Goal: Transaction & Acquisition: Download file/media

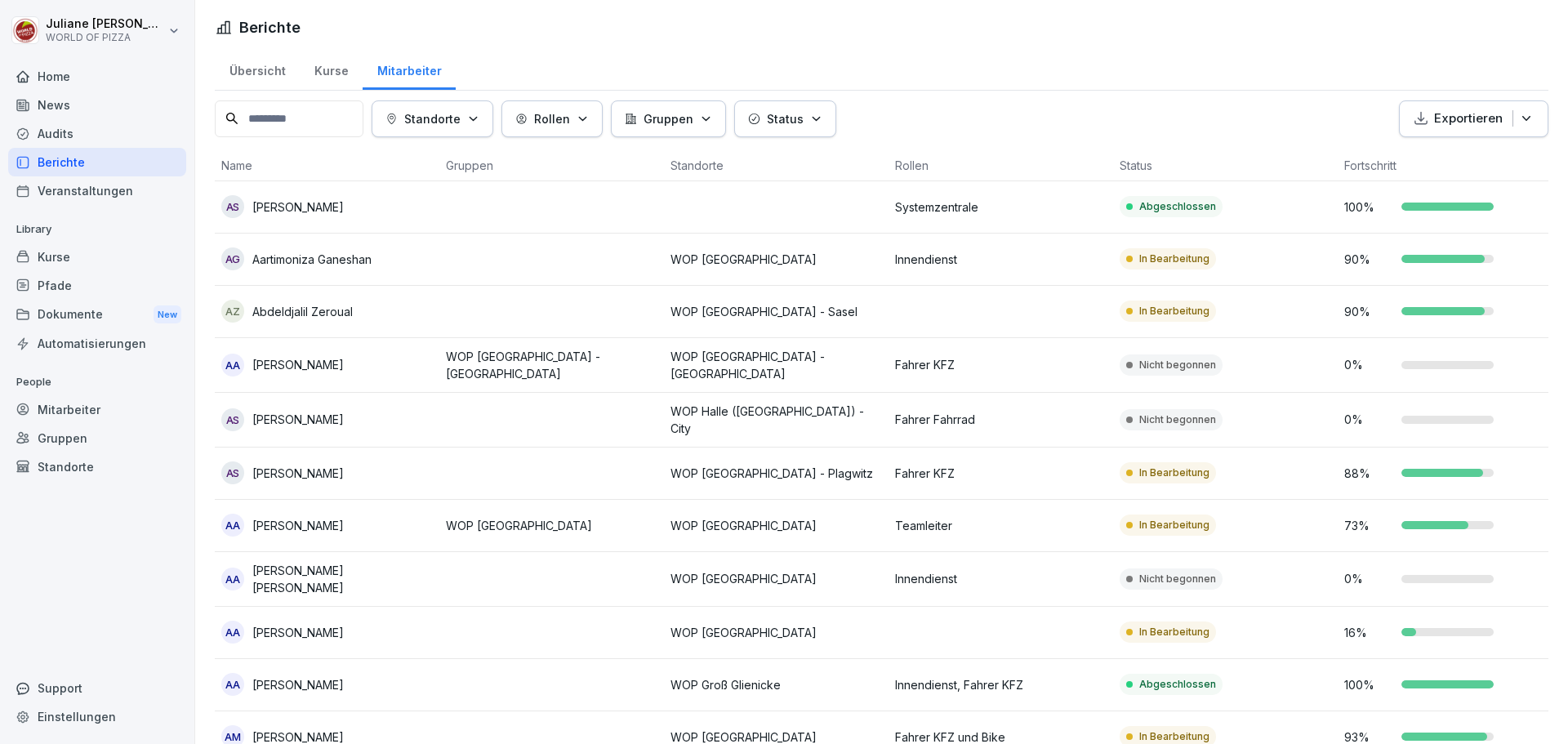
click at [65, 310] on div "Dokumente New" at bounding box center [97, 315] width 178 height 30
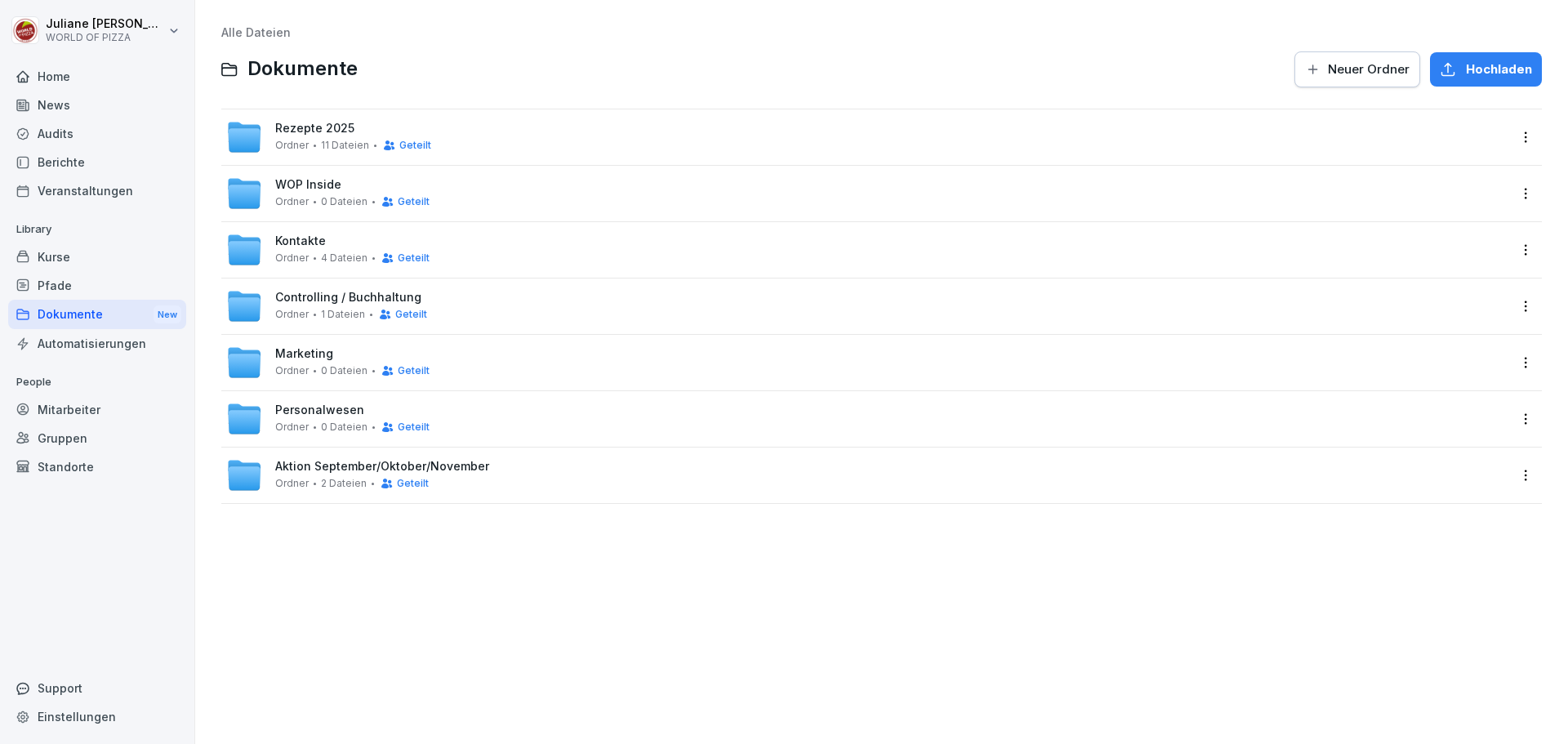
click at [312, 191] on span "WOP Inside" at bounding box center [308, 184] width 66 height 14
click at [283, 422] on span "Ordner" at bounding box center [291, 427] width 34 height 11
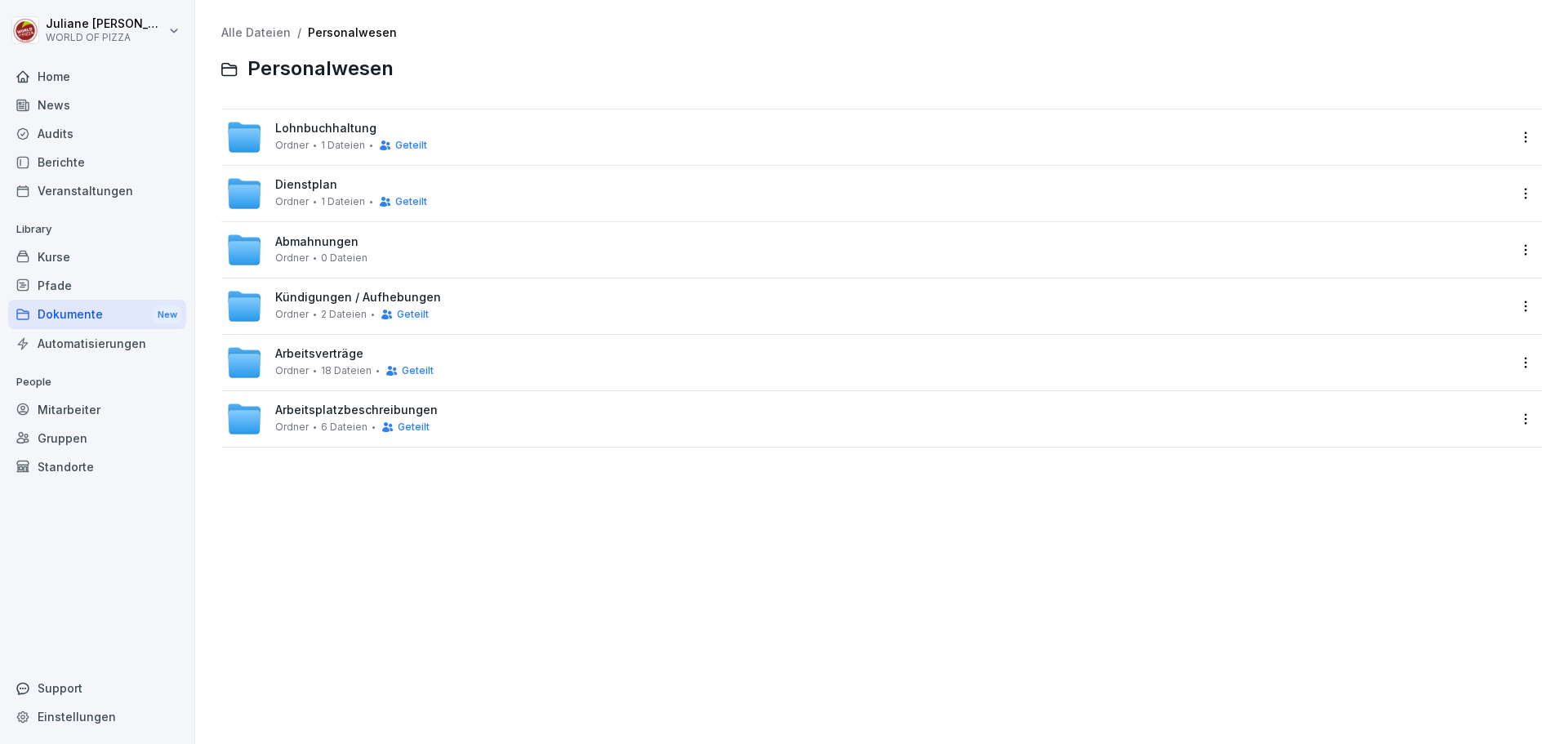
click at [300, 178] on span "Dienstplan" at bounding box center [306, 184] width 62 height 14
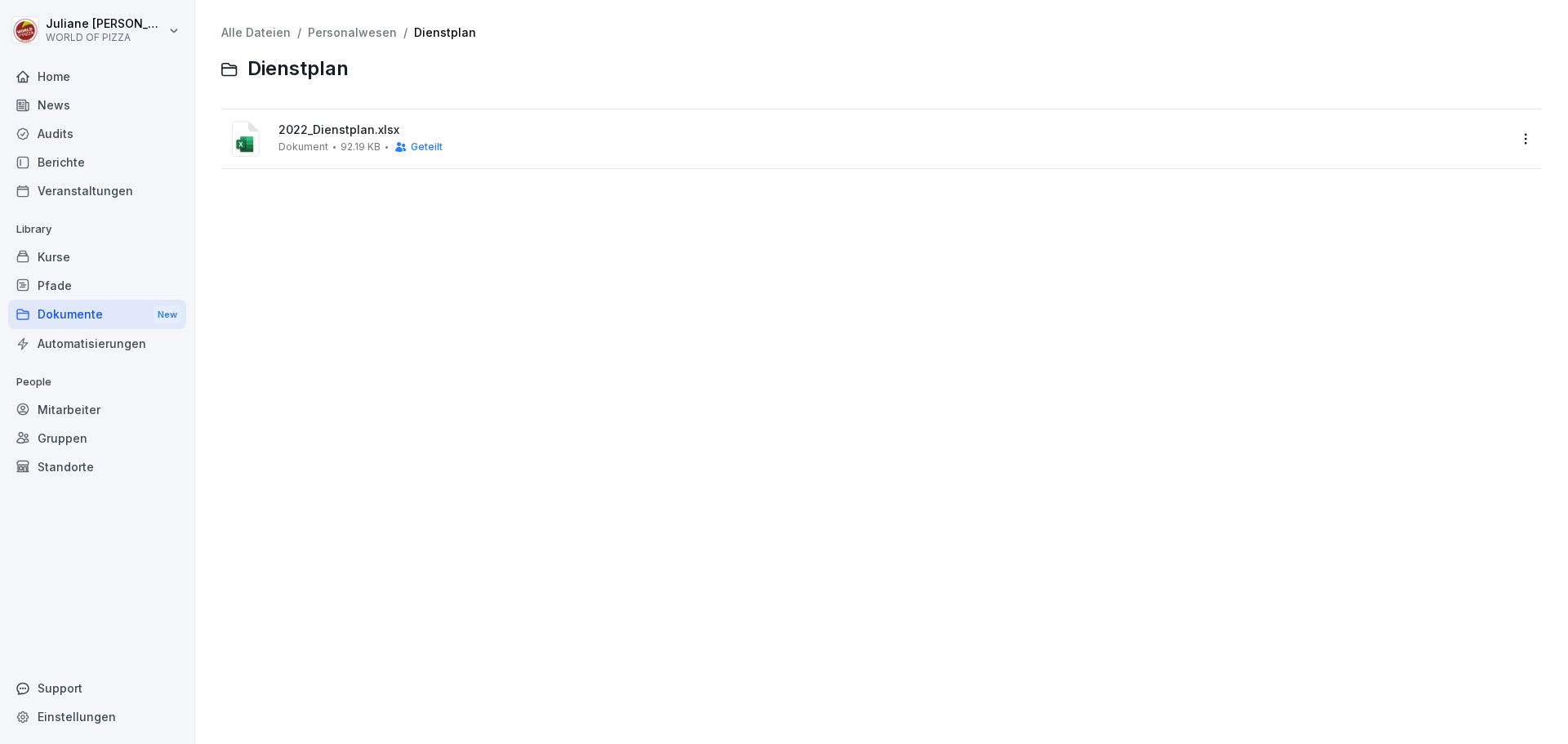
click at [322, 150] on span "Dokument" at bounding box center [303, 147] width 50 height 11
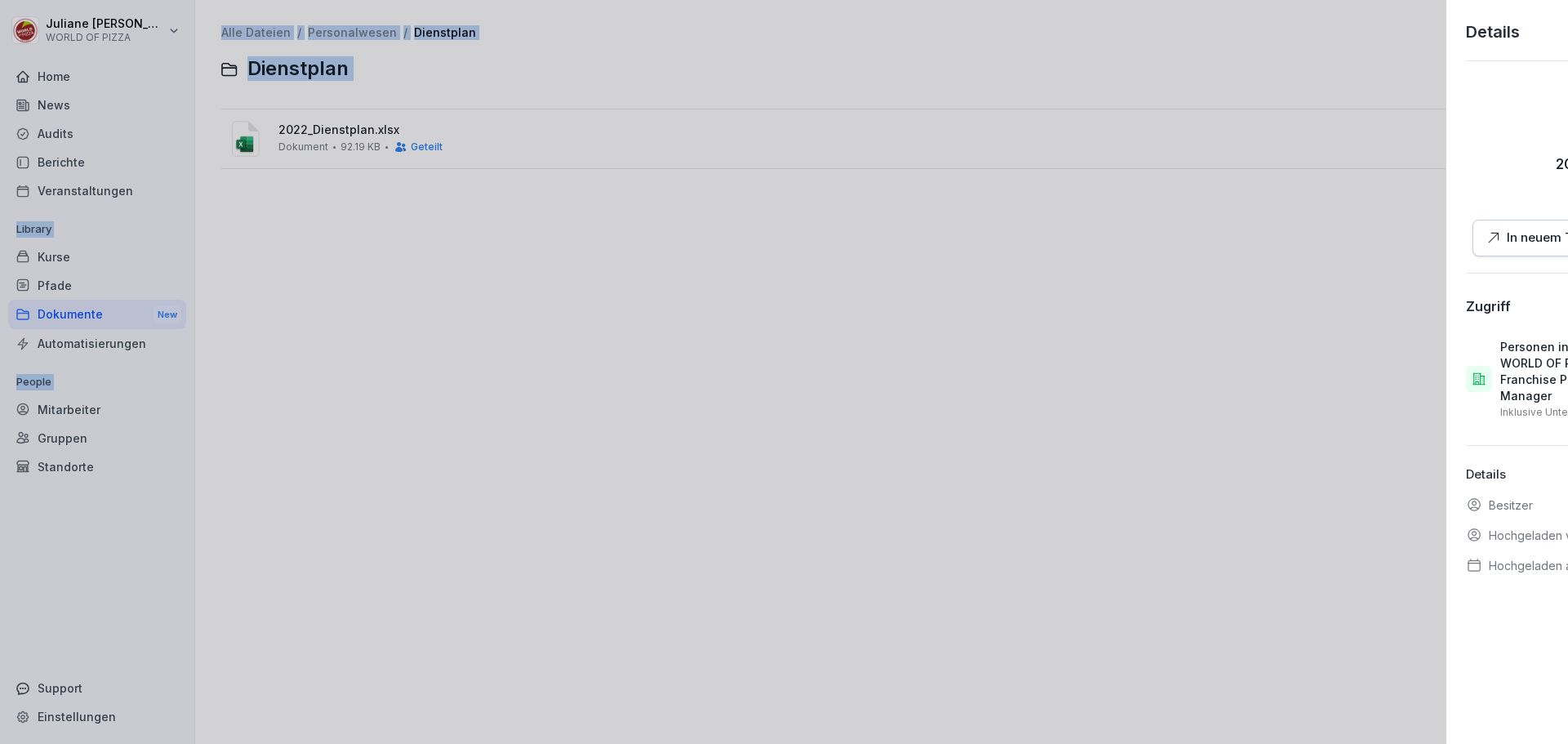
click at [322, 150] on div at bounding box center [784, 372] width 1568 height 744
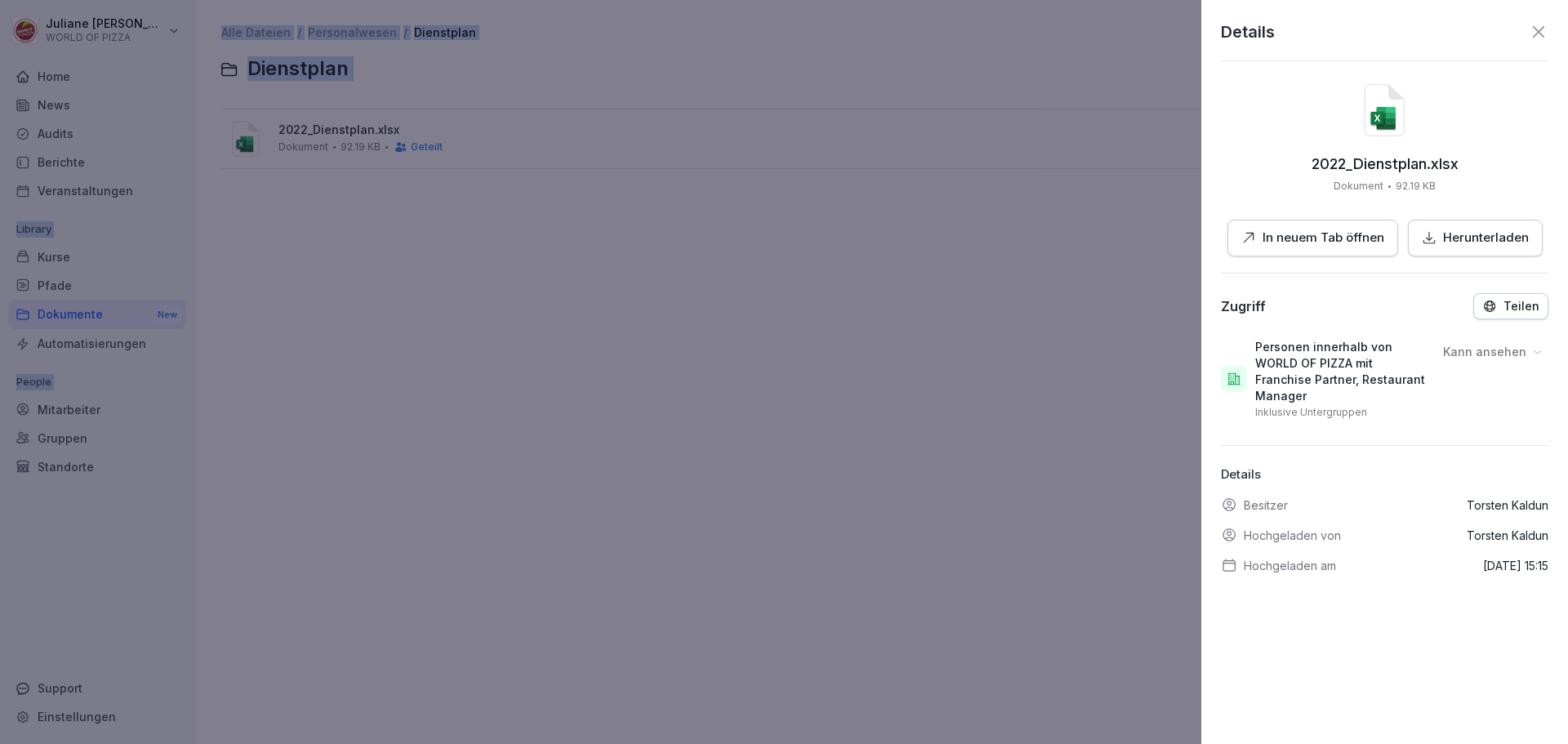
click at [1457, 238] on p "Herunterladen" at bounding box center [1485, 238] width 85 height 19
click at [1458, 239] on p "Herunterladen" at bounding box center [1485, 238] width 85 height 19
drag, startPoint x: 1467, startPoint y: 0, endPoint x: 1352, endPoint y: 241, distance: 267.0
click at [1352, 241] on p "In neuem Tab öffnen" at bounding box center [1322, 238] width 122 height 19
click at [1533, 31] on icon at bounding box center [1538, 32] width 20 height 20
